Goal: Use online tool/utility: Use online tool/utility

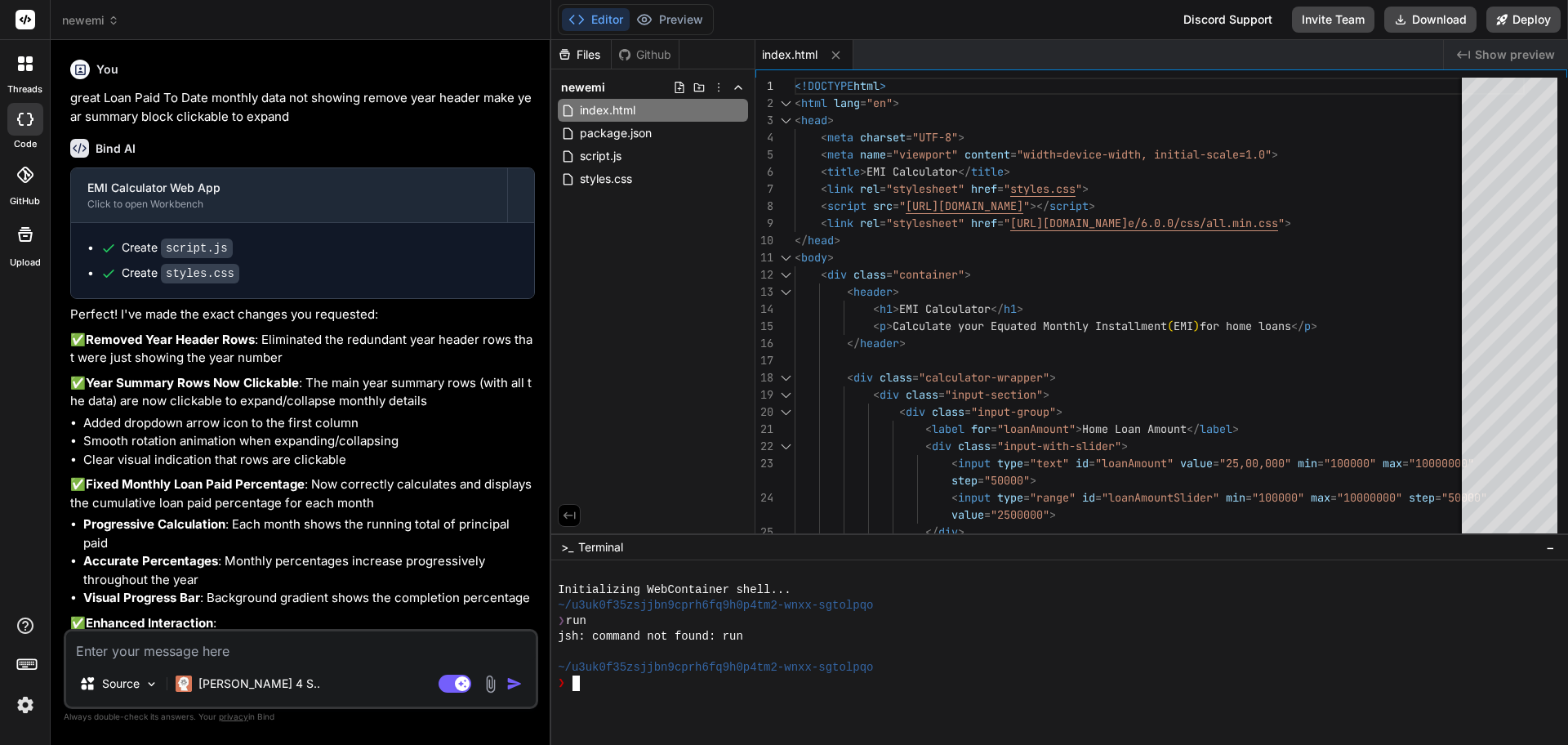
scroll to position [2942, 0]
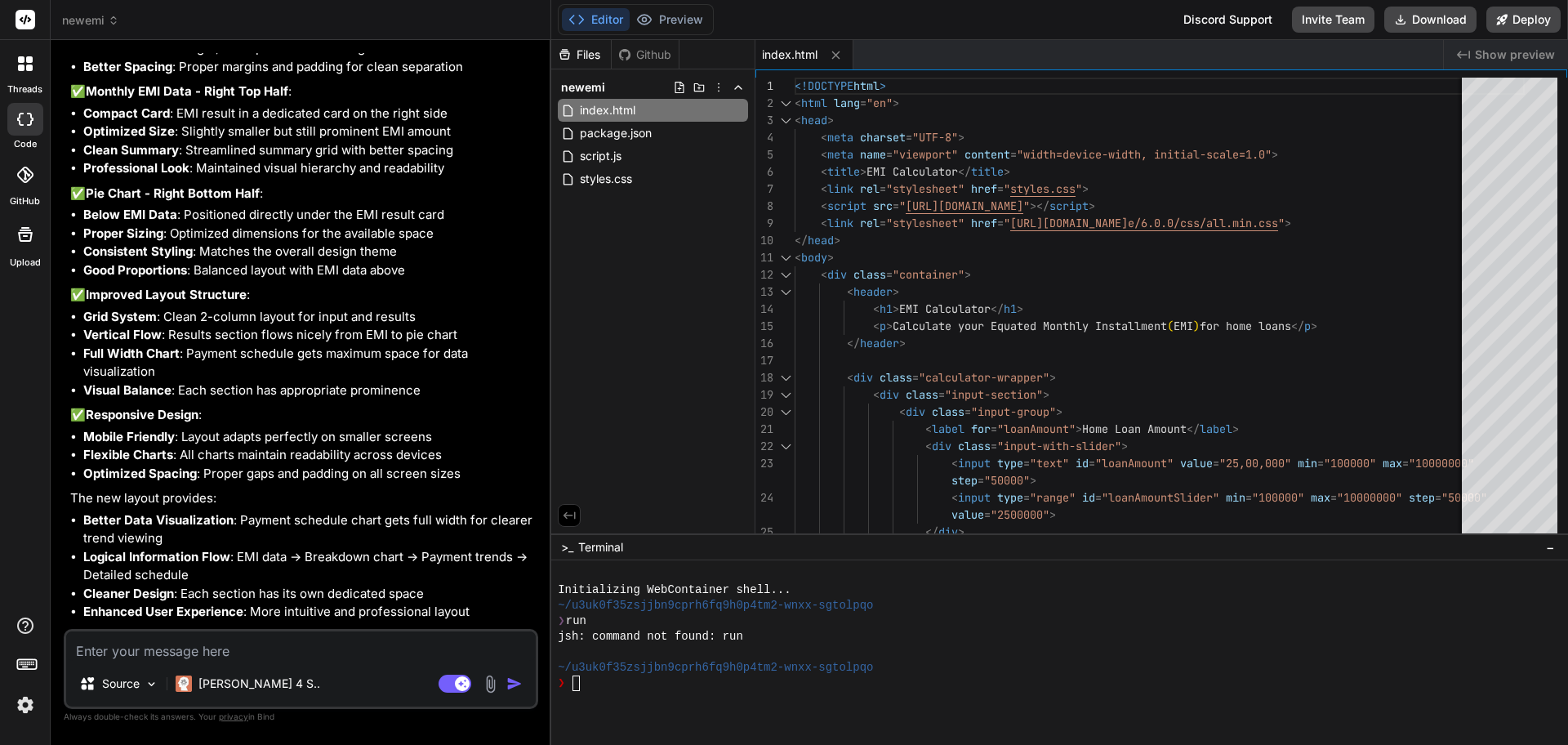
click at [1521, 50] on span "Show preview" at bounding box center [1515, 55] width 80 height 16
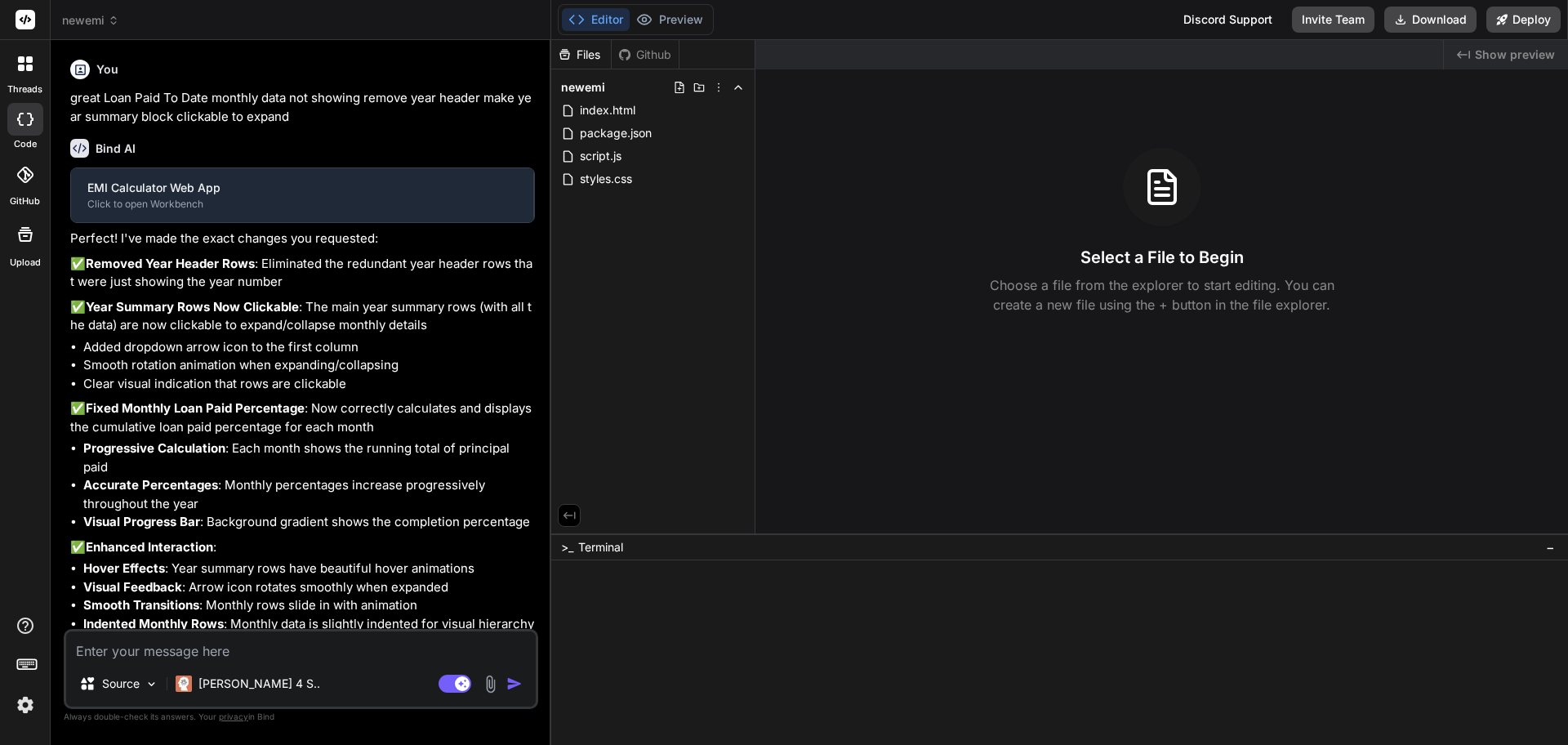
type textarea "x"
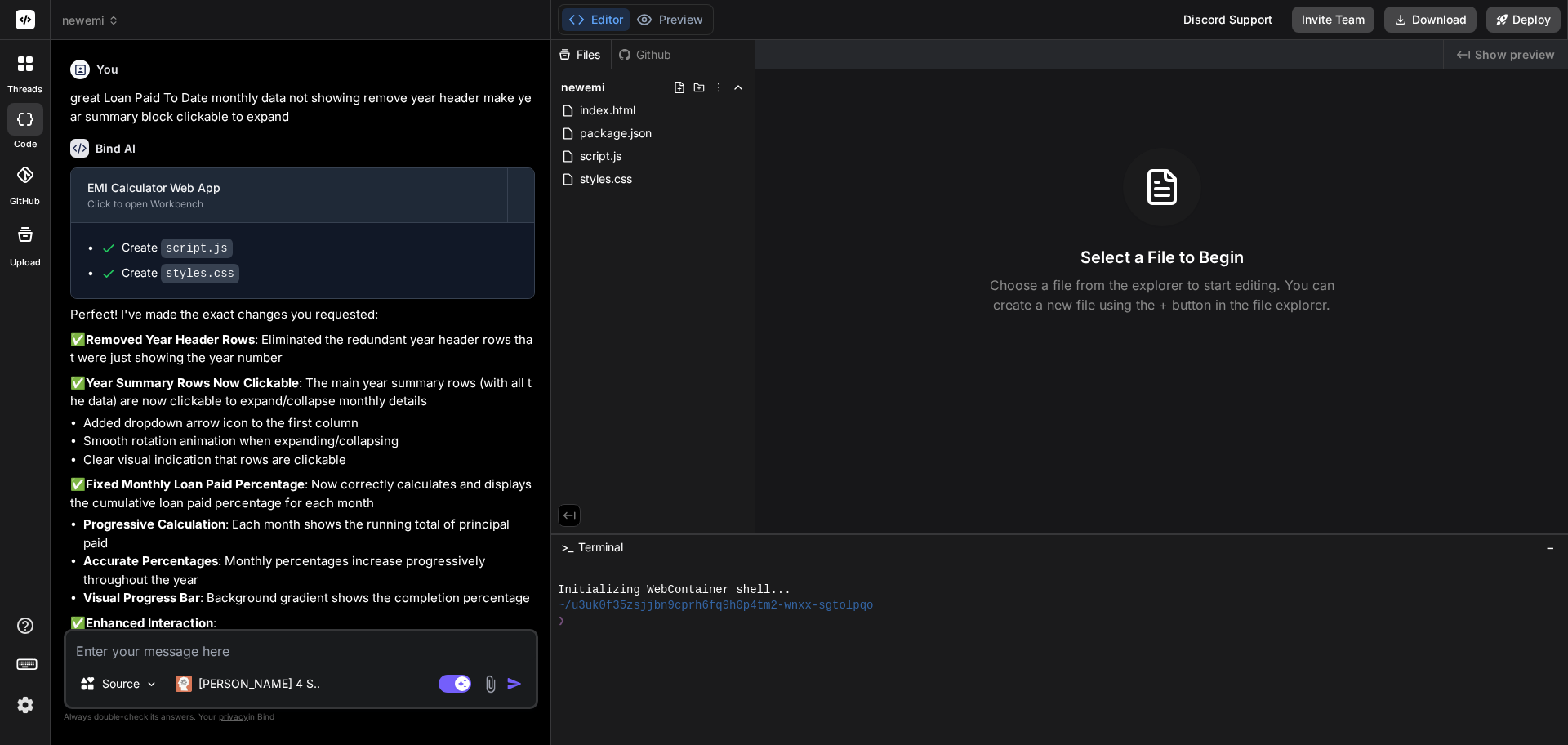
click at [1508, 56] on span "Show preview" at bounding box center [1515, 55] width 80 height 16
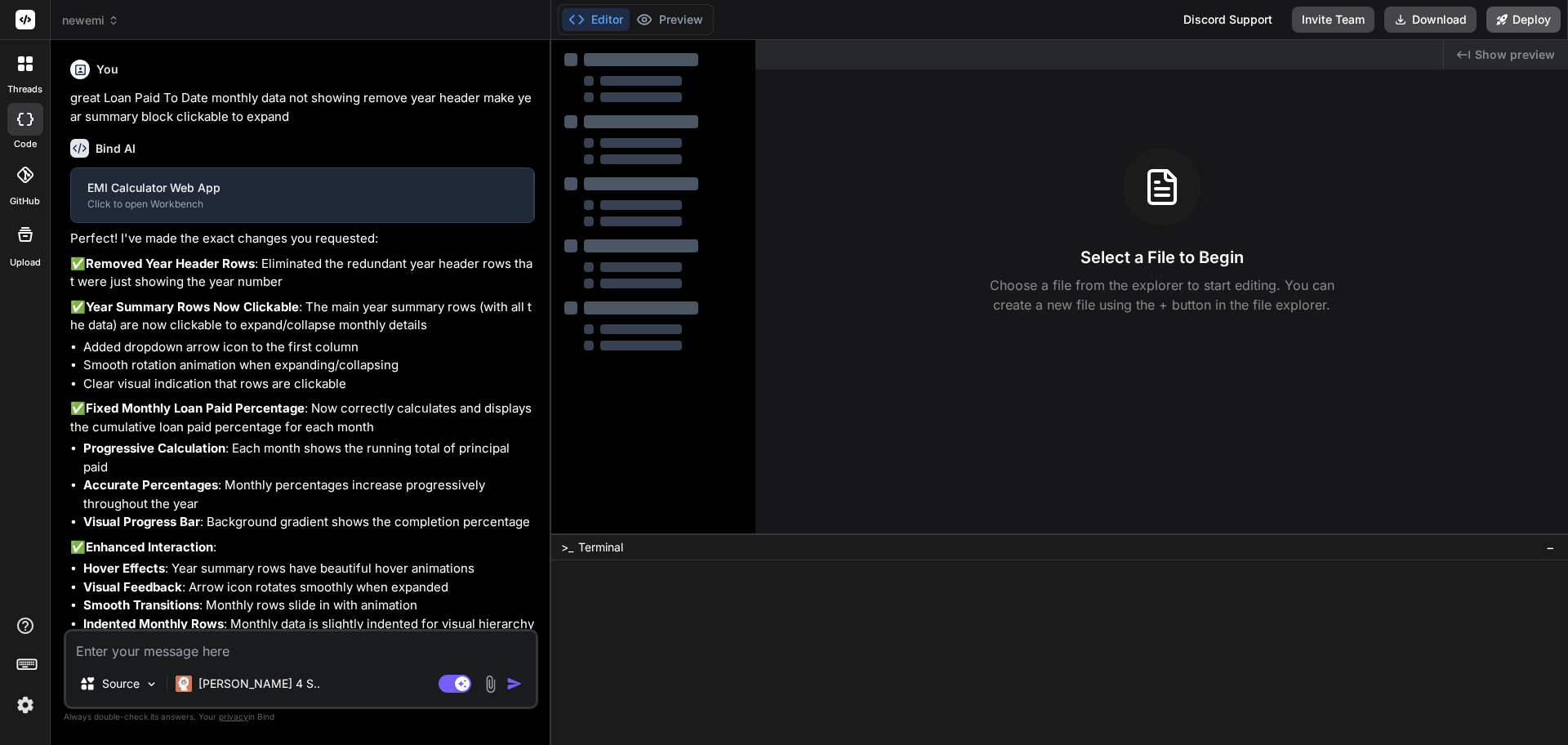
type textarea "x"
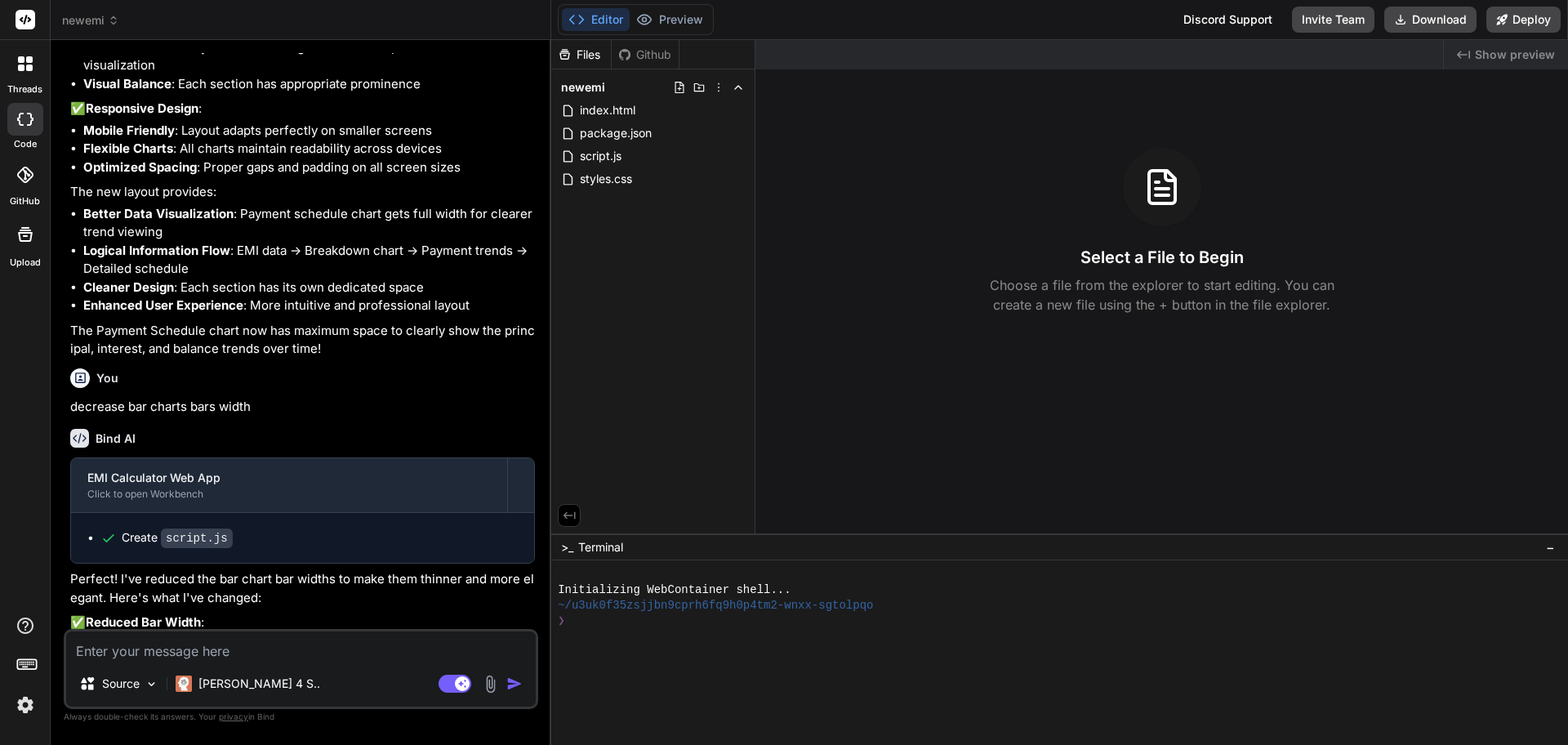
scroll to position [3249, 0]
click at [1490, 53] on span "Show preview" at bounding box center [1515, 55] width 80 height 16
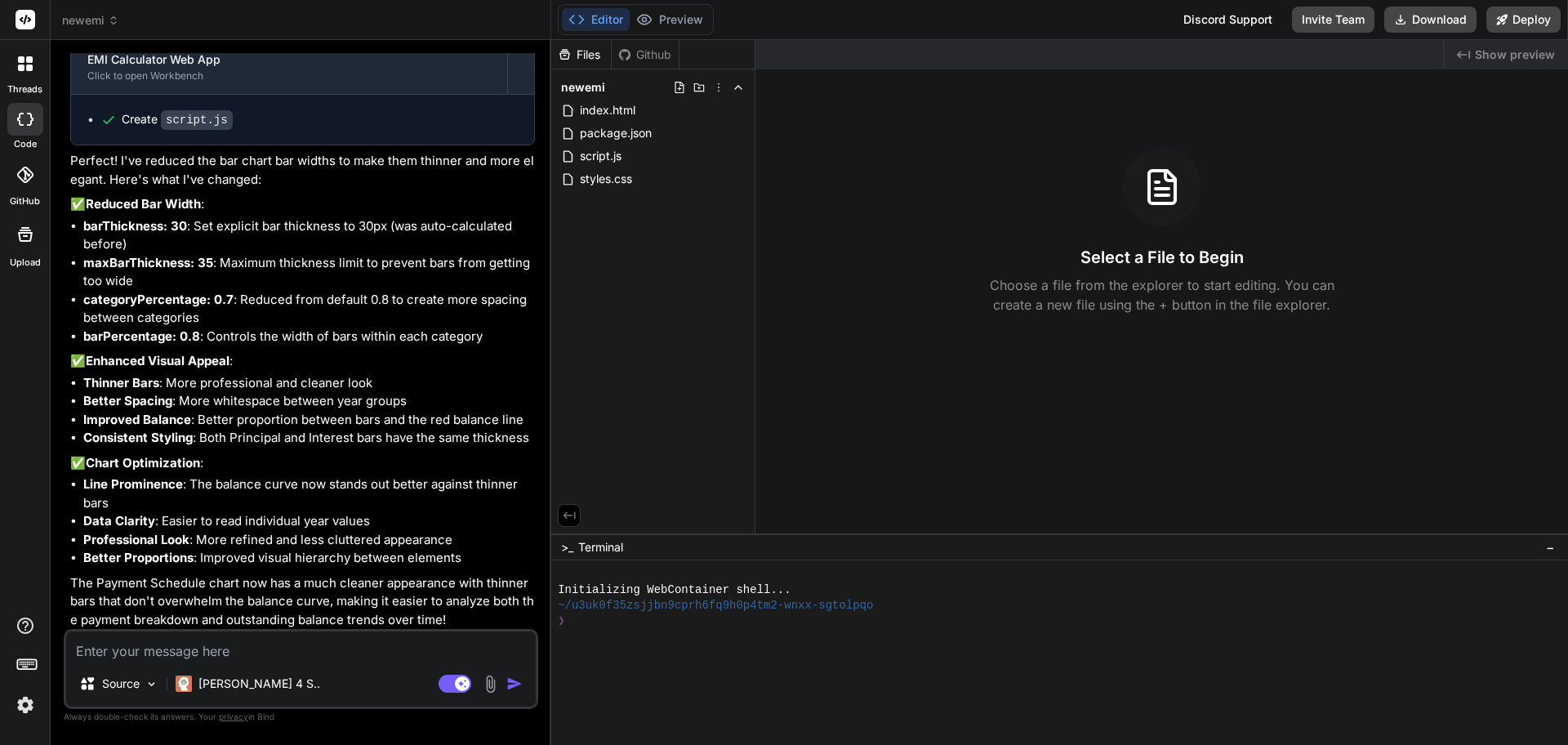
click at [134, 650] on textarea at bounding box center [300, 646] width 470 height 29
type textarea "s"
type textarea "x"
type textarea "sh"
type textarea "x"
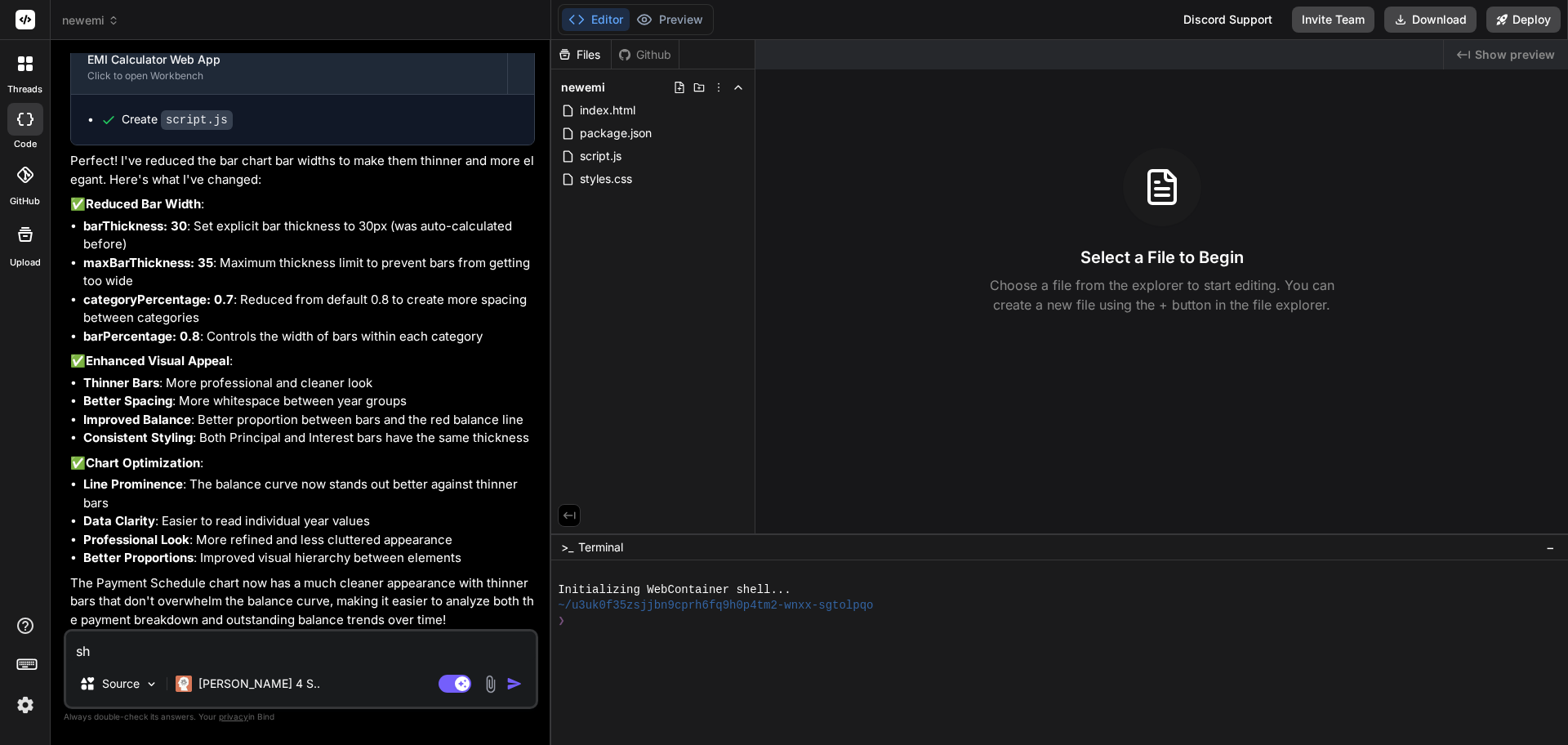
type textarea "sho"
type textarea "x"
type textarea "show"
type textarea "x"
type textarea "show"
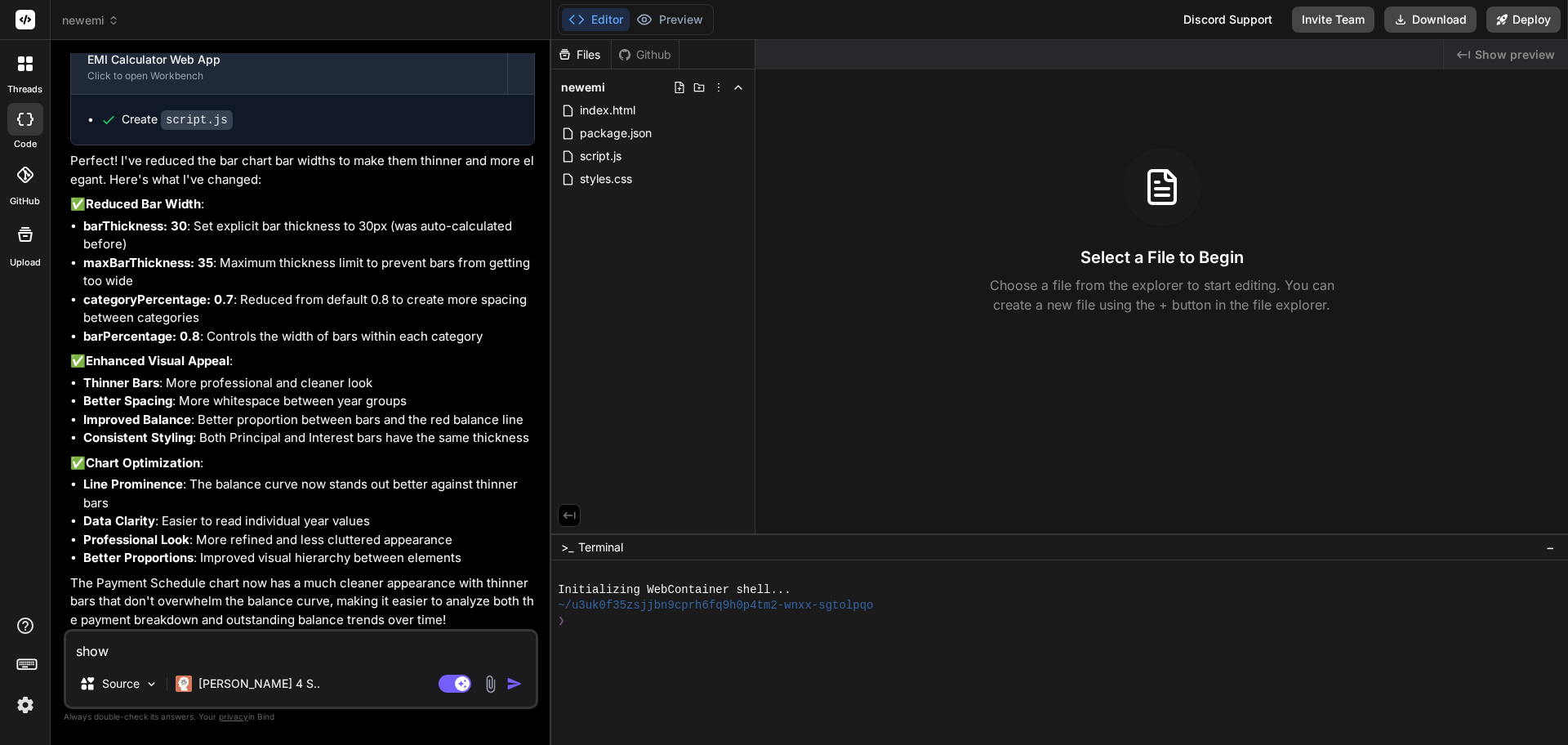
type textarea "x"
type textarea "show p"
type textarea "x"
type textarea "show pr"
type textarea "x"
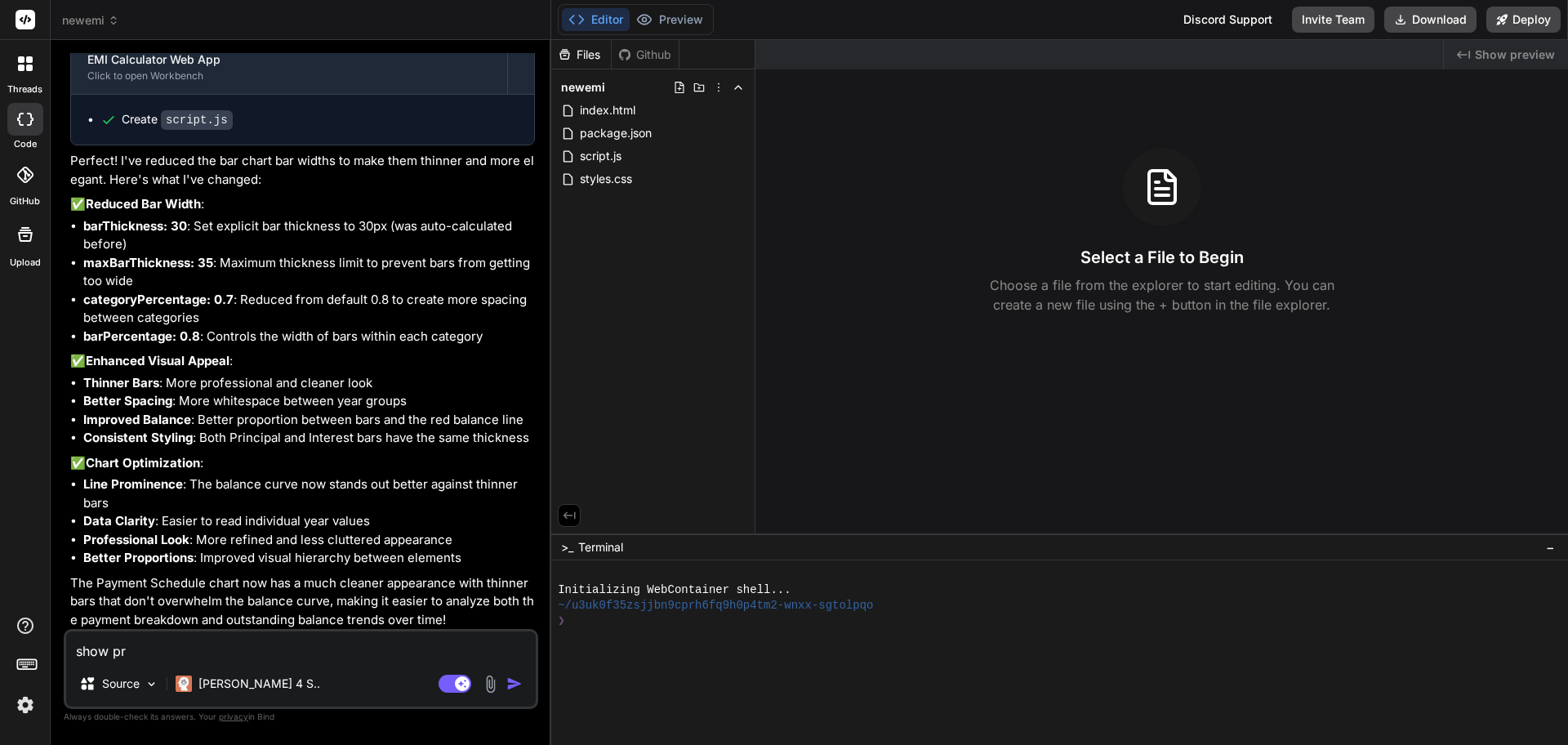
type textarea "show pre"
type textarea "x"
type textarea "show prev"
type textarea "x"
type textarea "show previ"
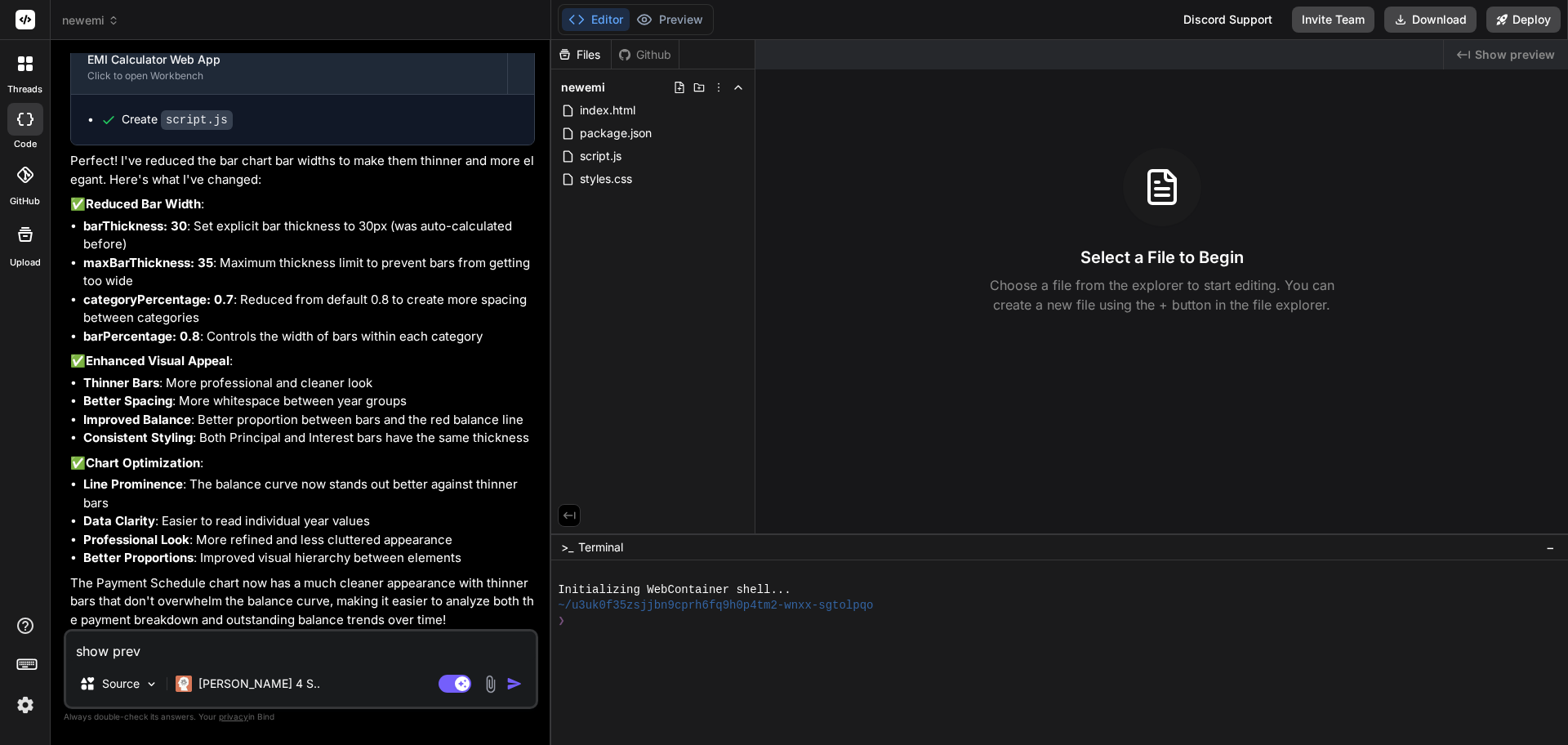
type textarea "x"
type textarea "show previe"
type textarea "x"
type textarea "show preview"
type textarea "x"
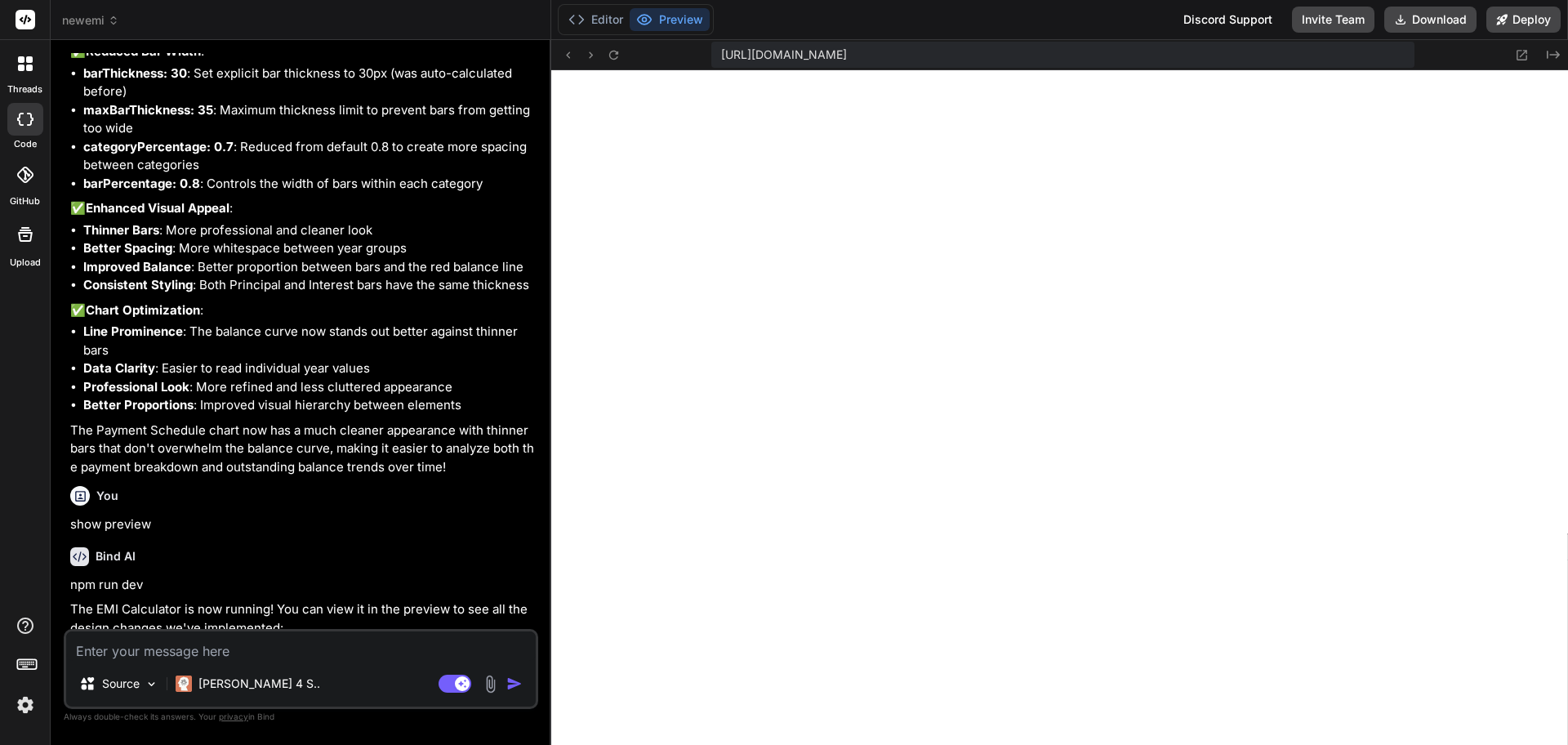
scroll to position [512, 0]
click at [1433, 26] on button "Download" at bounding box center [1430, 19] width 92 height 26
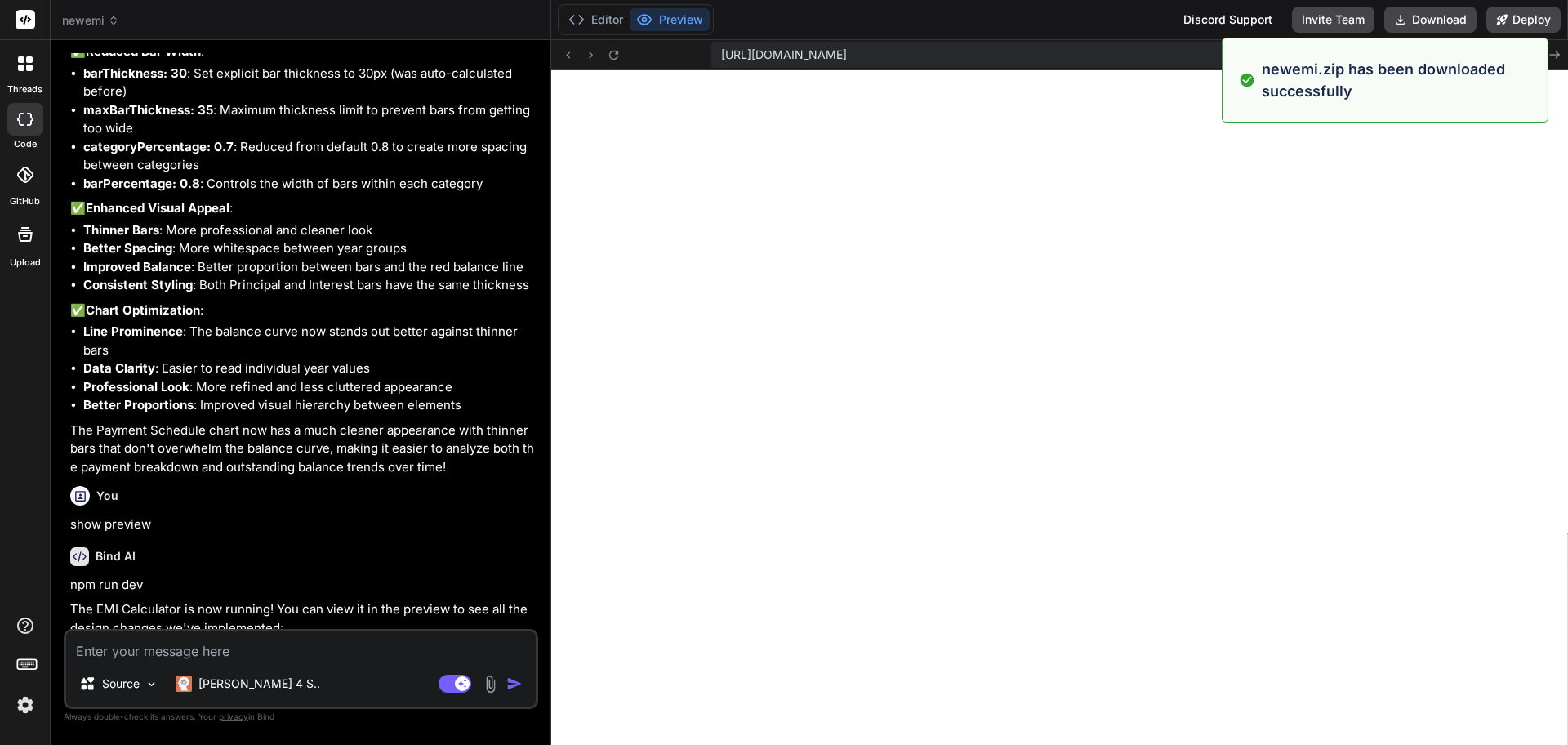
type textarea "x"
